Goal: Task Accomplishment & Management: Complete application form

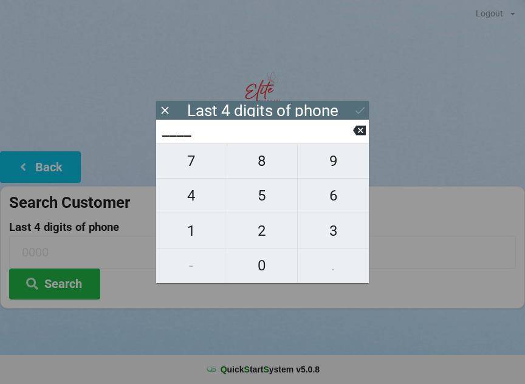
click at [266, 199] on span "5" at bounding box center [262, 196] width 70 height 26
type input "5___"
click at [361, 128] on icon at bounding box center [359, 130] width 13 height 13
type input "____"
click at [198, 168] on span "7" at bounding box center [191, 161] width 70 height 26
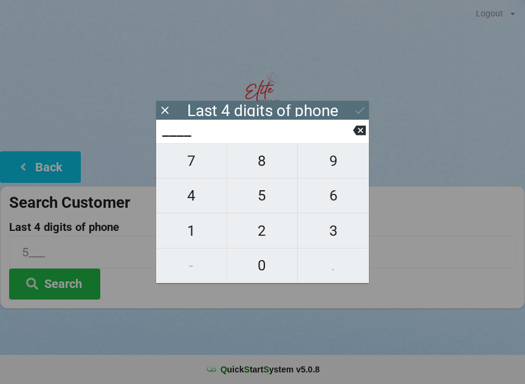
type input "7___"
click at [268, 237] on span "2" at bounding box center [262, 231] width 70 height 26
type input "72__"
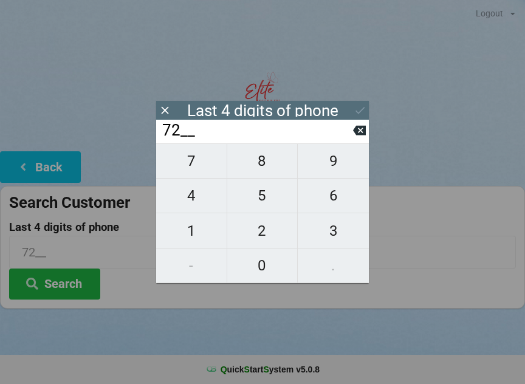
click at [266, 203] on span "5" at bounding box center [262, 196] width 70 height 26
type input "725_"
click at [191, 234] on span "1" at bounding box center [191, 231] width 70 height 26
type input "7251"
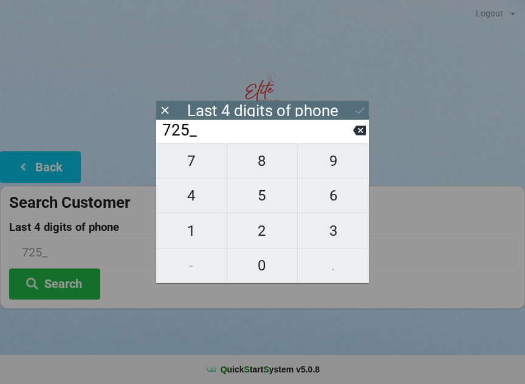
type input "7251"
click at [187, 171] on div "7 8 9 4 5 6 1 2 3 - 0 ." at bounding box center [262, 213] width 213 height 140
click at [263, 198] on div "7 8 9 4 5 6 1 2 3 - 0 ." at bounding box center [262, 213] width 213 height 140
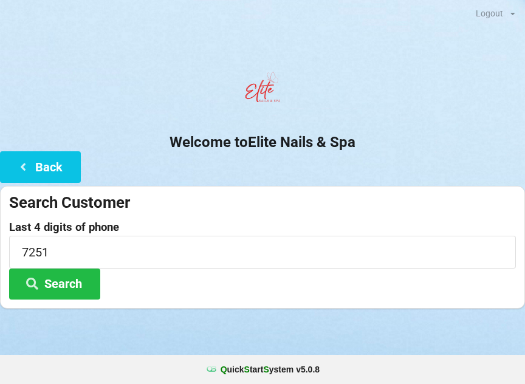
click at [369, 136] on h2 "Welcome to Elite Nails & Spa" at bounding box center [262, 142] width 525 height 19
click at [55, 171] on button "Back" at bounding box center [40, 166] width 81 height 31
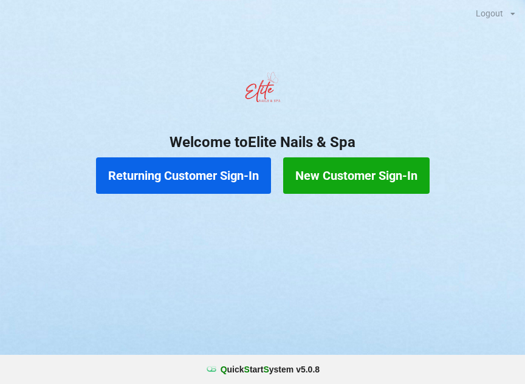
click at [195, 184] on button "Returning Customer Sign-In" at bounding box center [183, 175] width 175 height 36
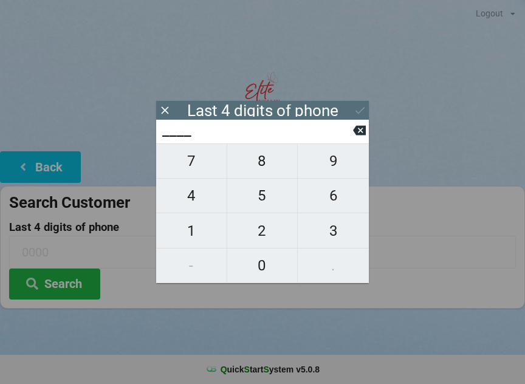
click at [194, 169] on span "7" at bounding box center [191, 161] width 70 height 26
type input "7___"
click at [267, 204] on span "5" at bounding box center [262, 196] width 70 height 26
type input "75__"
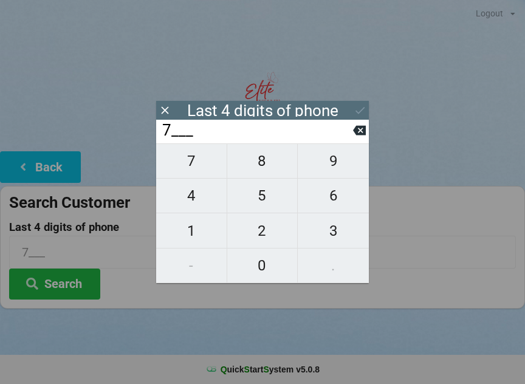
type input "75__"
click at [188, 165] on span "7" at bounding box center [191, 161] width 70 height 26
type input "757_"
click at [363, 136] on icon at bounding box center [359, 131] width 13 height 10
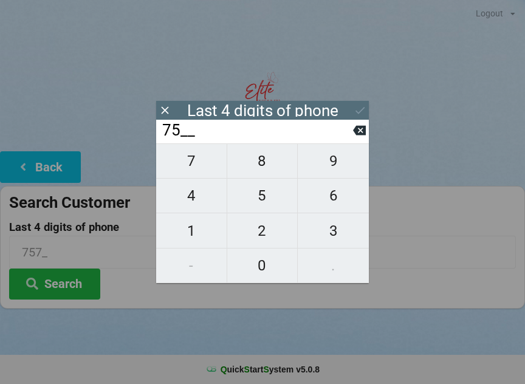
click at [197, 239] on span "1" at bounding box center [191, 231] width 70 height 26
type input "751_"
click at [269, 202] on span "5" at bounding box center [262, 196] width 70 height 26
type input "7515"
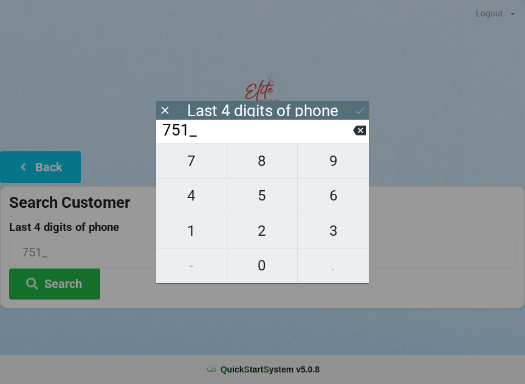
type input "7515"
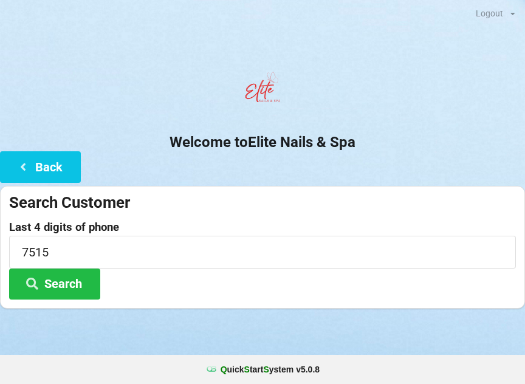
click at [73, 290] on button "Search" at bounding box center [54, 284] width 91 height 31
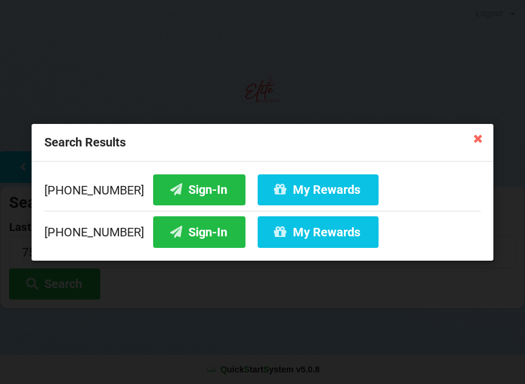
click at [184, 190] on button "Sign-In" at bounding box center [199, 189] width 92 height 31
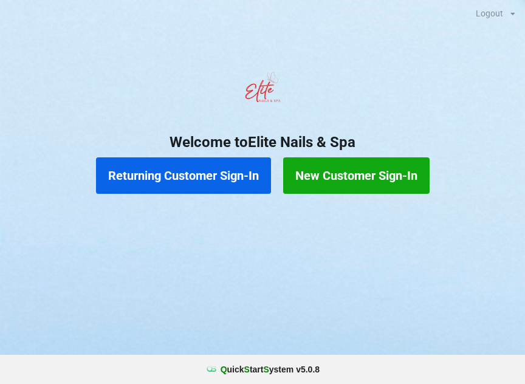
click at [183, 183] on button "Returning Customer Sign-In" at bounding box center [183, 175] width 175 height 36
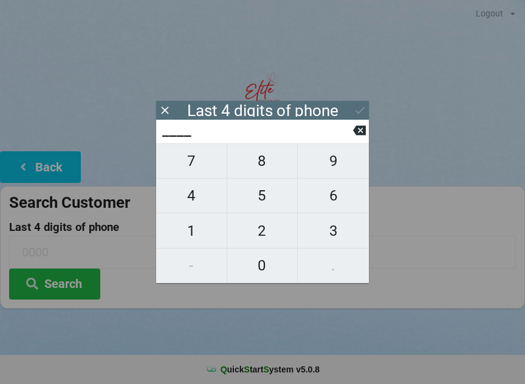
click at [337, 169] on span "9" at bounding box center [333, 161] width 71 height 26
type input "9___"
click at [194, 229] on span "1" at bounding box center [191, 231] width 70 height 26
type input "91__"
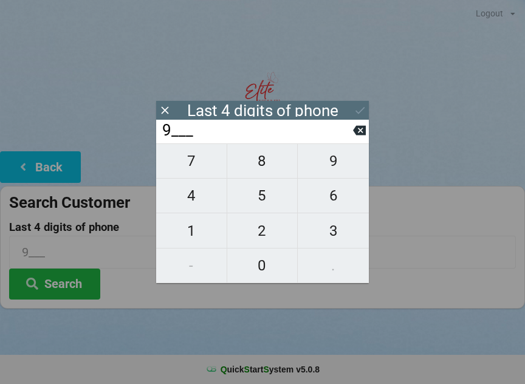
type input "91__"
click at [196, 202] on span "4" at bounding box center [191, 196] width 70 height 26
type input "914_"
click at [198, 196] on span "4" at bounding box center [191, 196] width 70 height 26
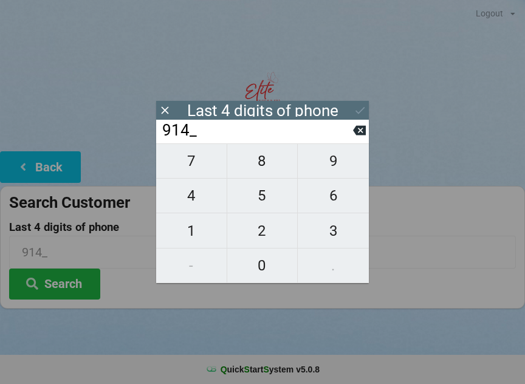
type input "9144"
click at [261, 159] on div "7 8 9 4 5 6 1 2 3 - 0 ." at bounding box center [262, 213] width 213 height 140
click at [356, 132] on icon at bounding box center [359, 131] width 13 height 10
click at [355, 137] on icon at bounding box center [359, 130] width 13 height 13
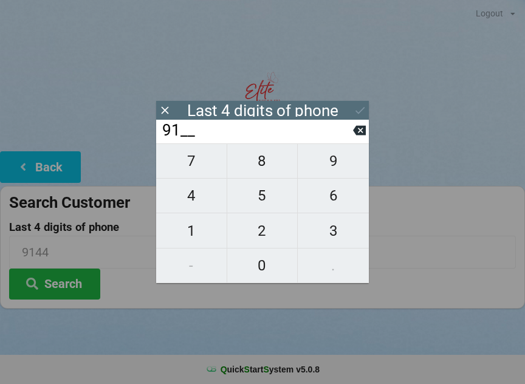
click at [352, 135] on input "91__" at bounding box center [257, 130] width 192 height 19
click at [351, 125] on input "91__" at bounding box center [257, 130] width 192 height 19
click at [359, 131] on icon at bounding box center [359, 131] width 13 height 10
click at [360, 129] on icon at bounding box center [359, 130] width 13 height 13
type input "____"
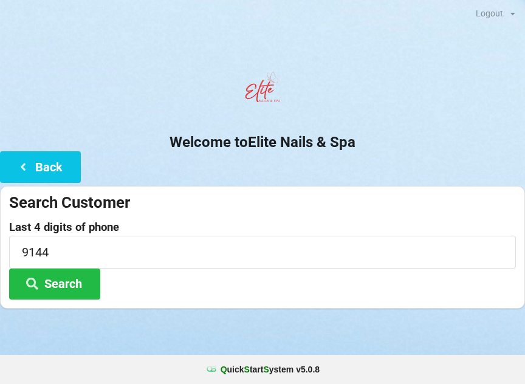
click at [156, 203] on div "Search Customer" at bounding box center [262, 203] width 507 height 20
click at [33, 163] on button "Back" at bounding box center [40, 166] width 81 height 31
